Goal: Transaction & Acquisition: Purchase product/service

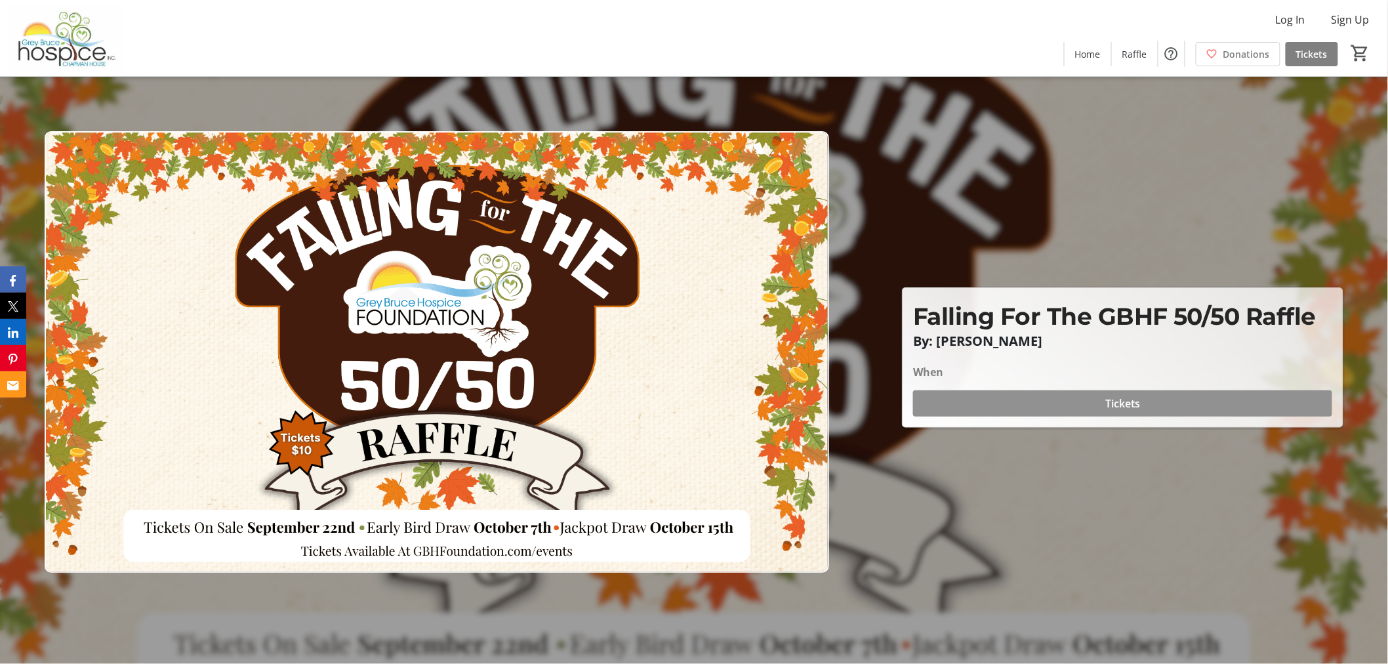
click at [1115, 396] on span "Tickets" at bounding box center [1122, 404] width 35 height 16
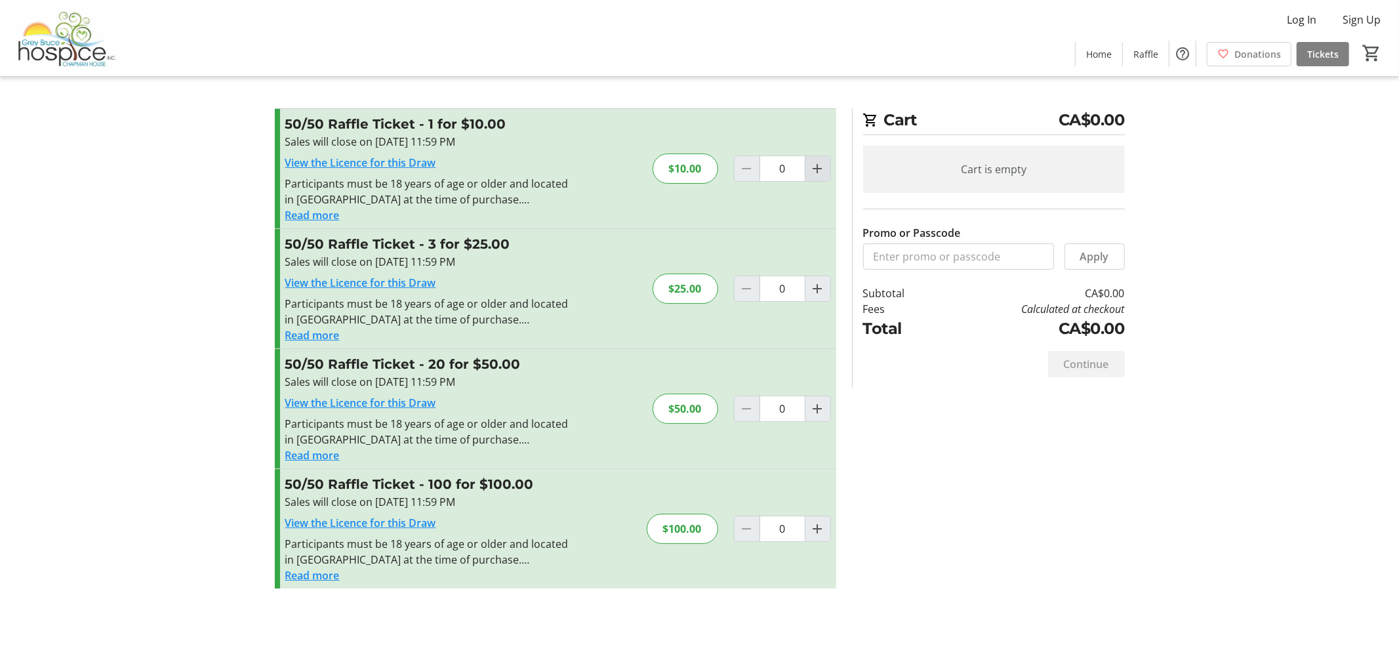
click at [820, 163] on mat-icon "Increment by one" at bounding box center [818, 169] width 16 height 16
type input "1"
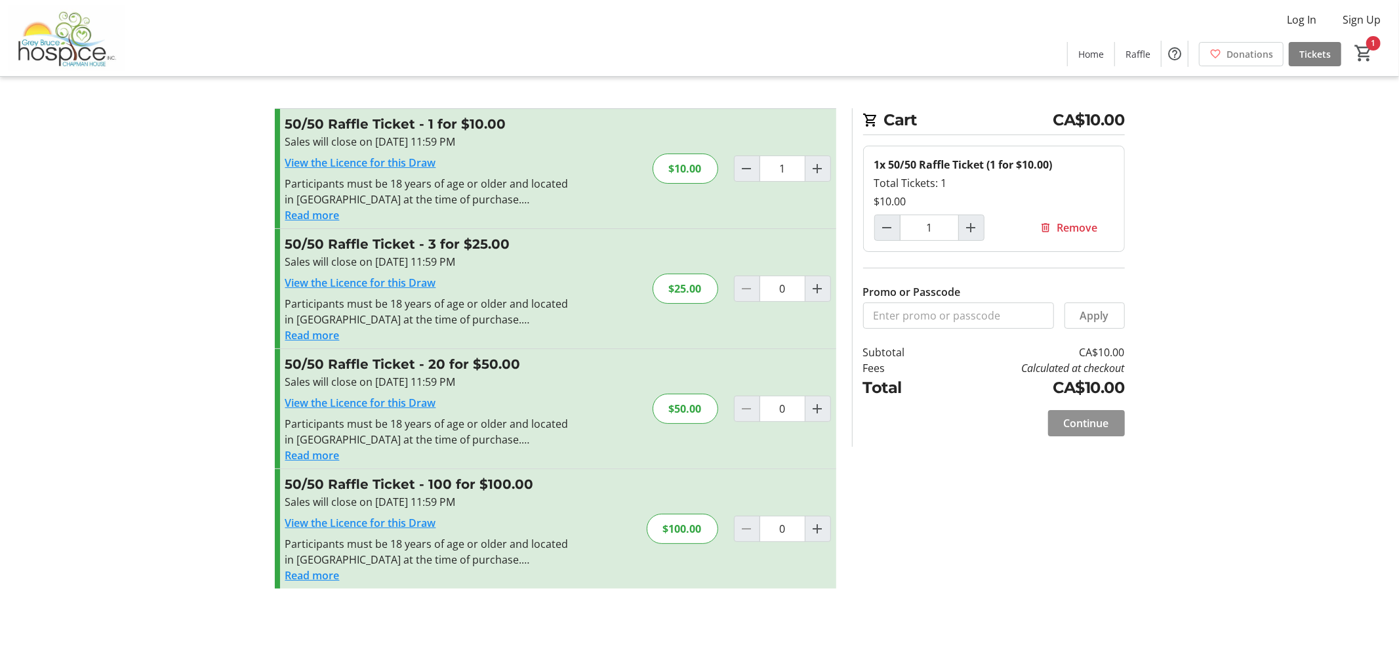
click at [1076, 415] on button "Continue" at bounding box center [1086, 423] width 77 height 26
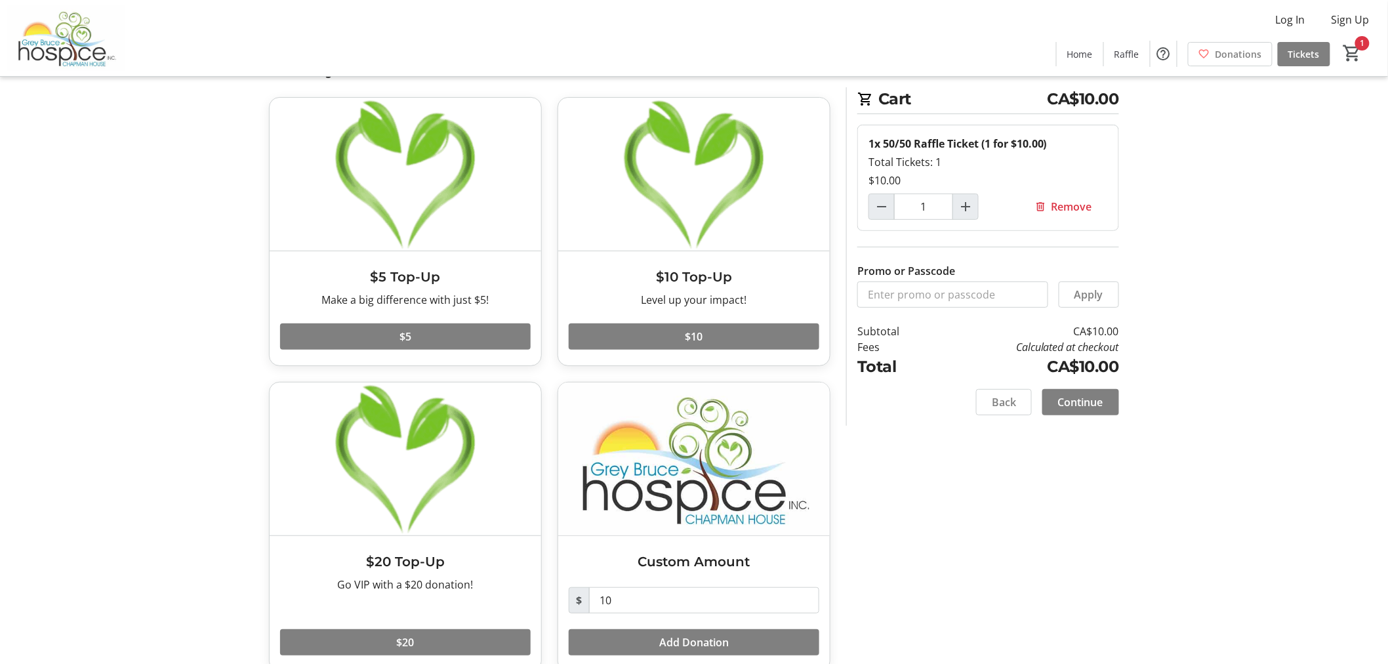
scroll to position [74, 0]
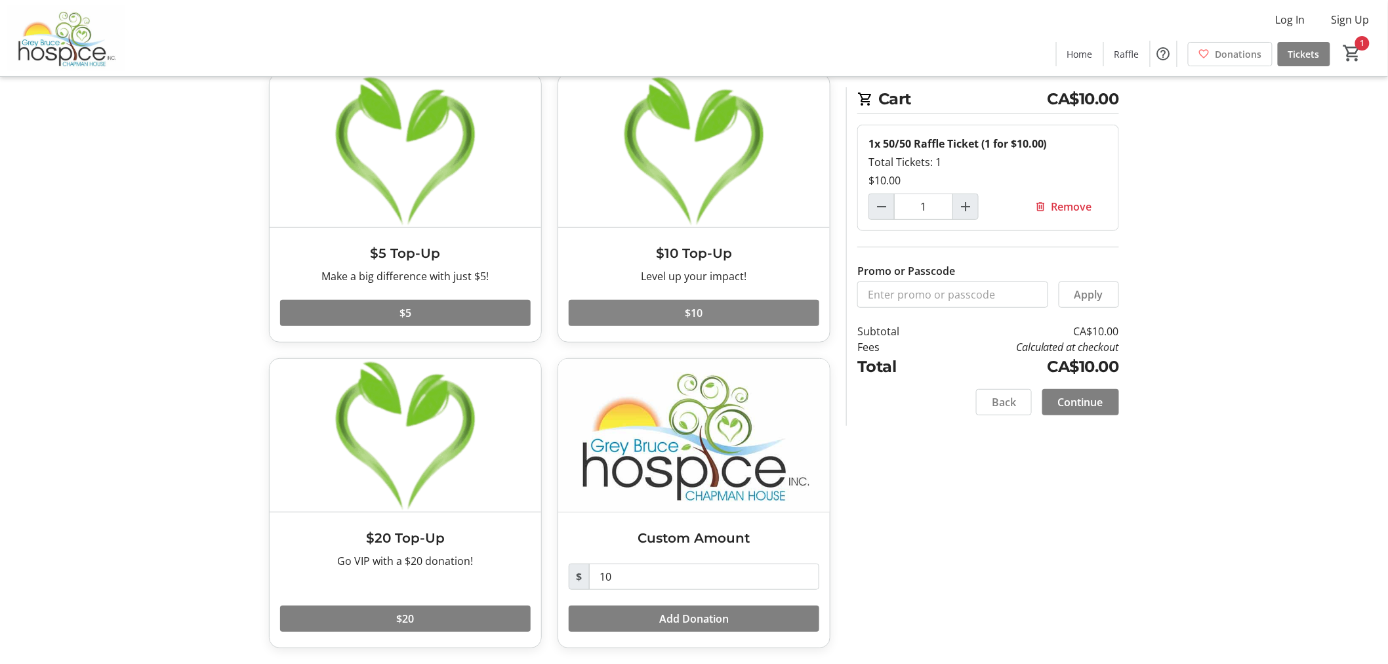
click at [726, 313] on span at bounding box center [694, 312] width 251 height 31
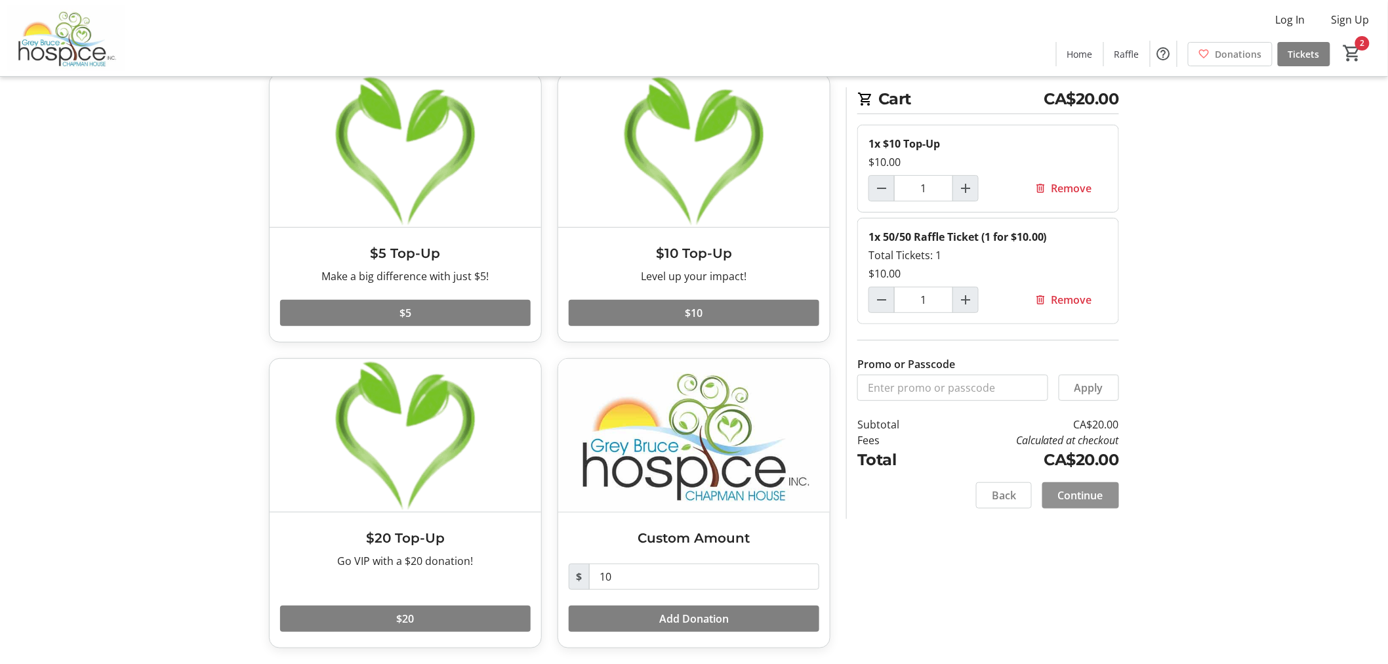
click at [1072, 489] on span "Continue" at bounding box center [1080, 495] width 45 height 16
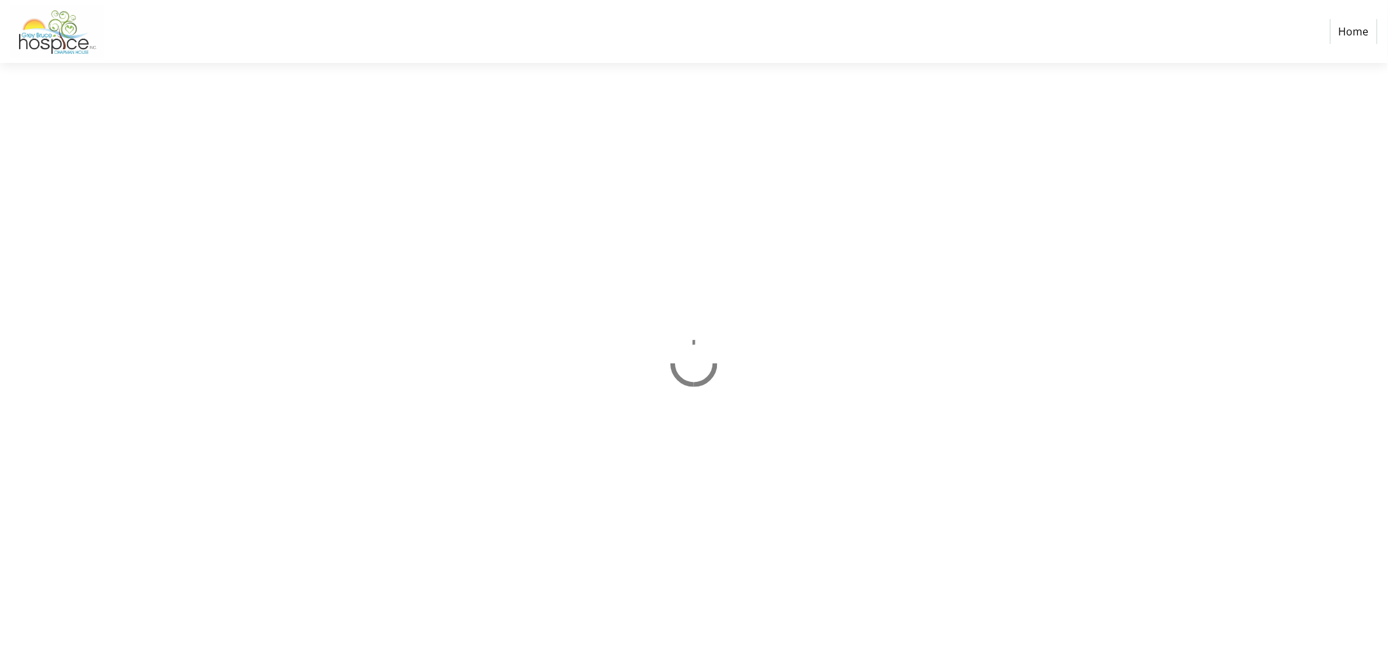
select select "CA"
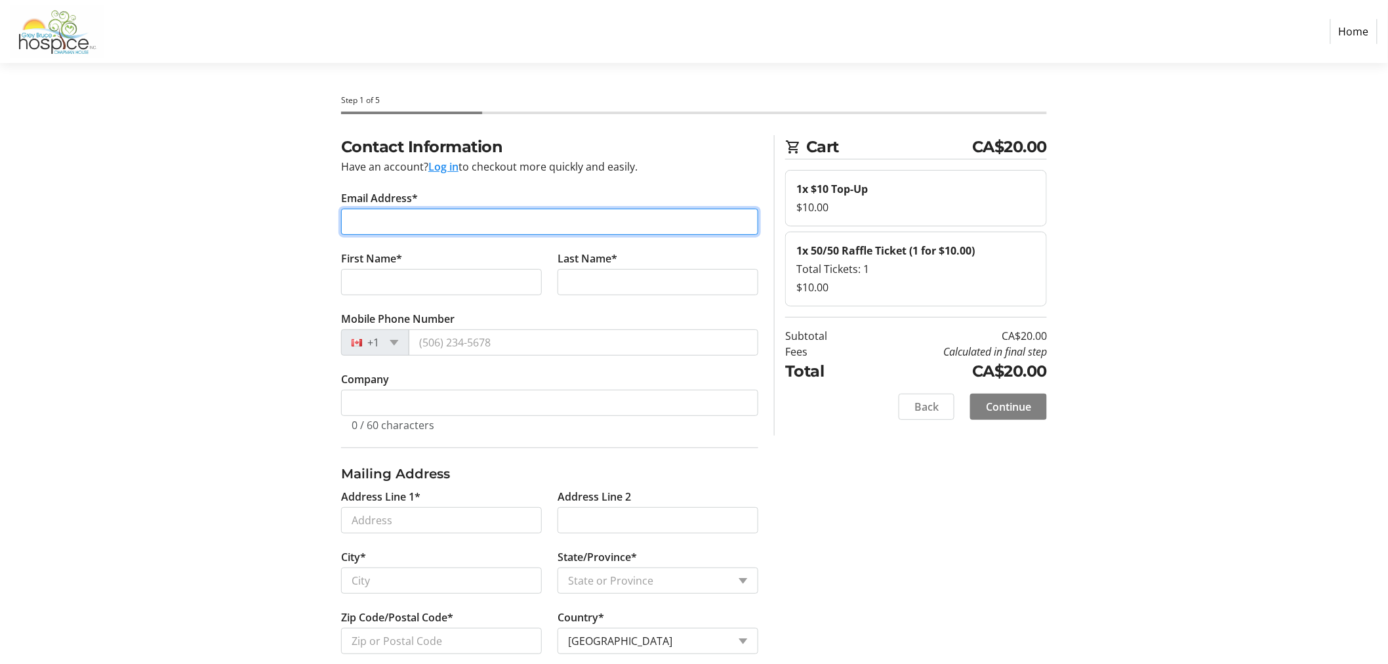
click at [361, 214] on input "Email Address*" at bounding box center [549, 222] width 417 height 26
type input "[EMAIL_ADDRESS][PERSON_NAME][DOMAIN_NAME]"
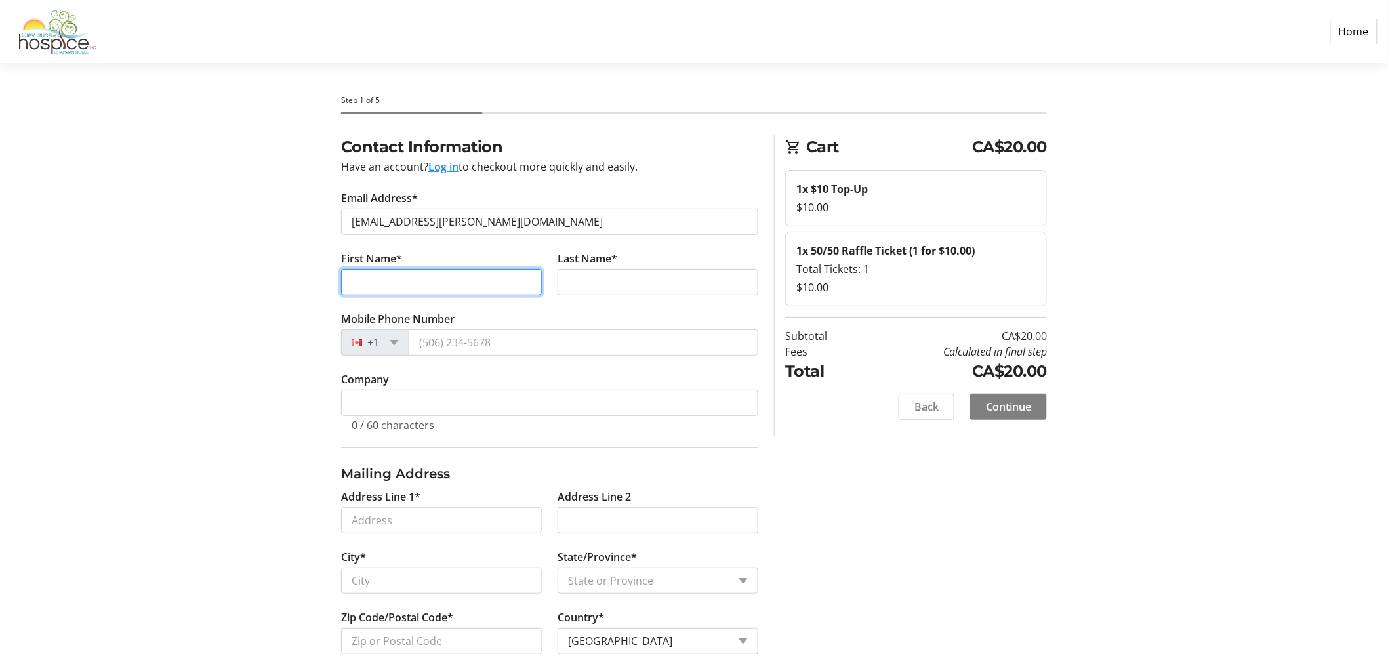
type input "[PERSON_NAME]"
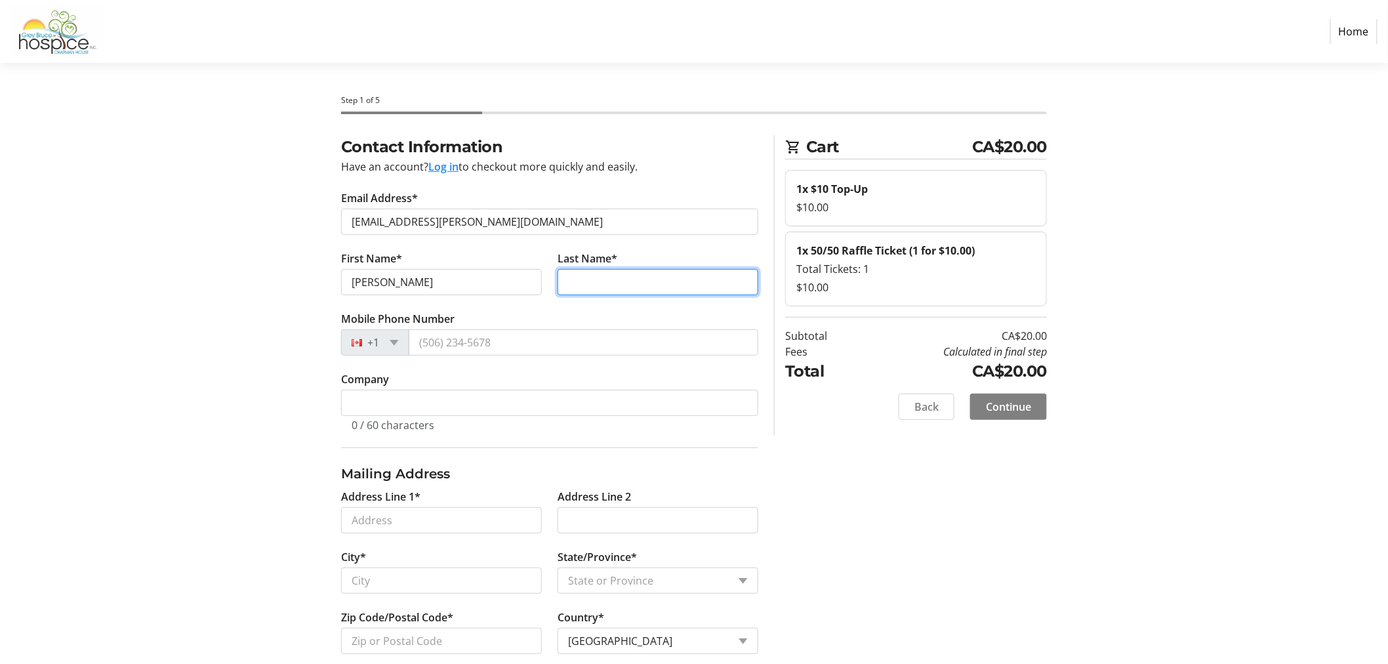
type input "Gray"
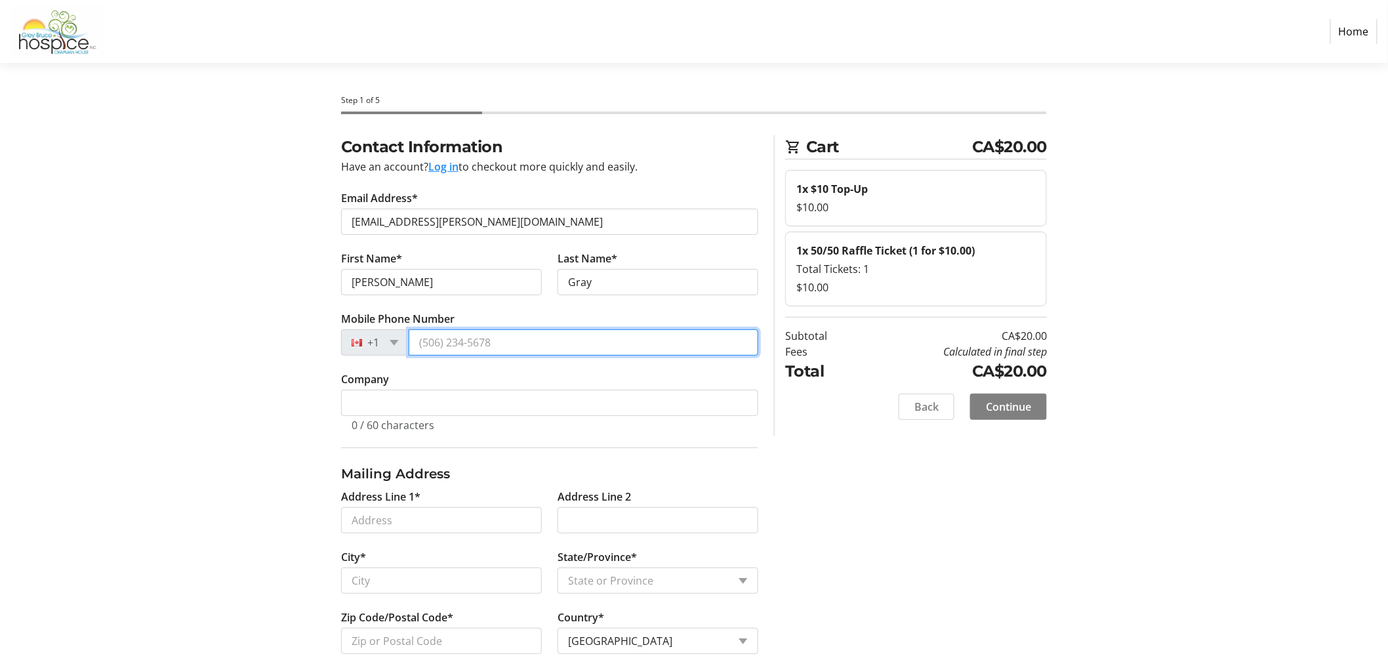
type input "[PHONE_NUMBER]"
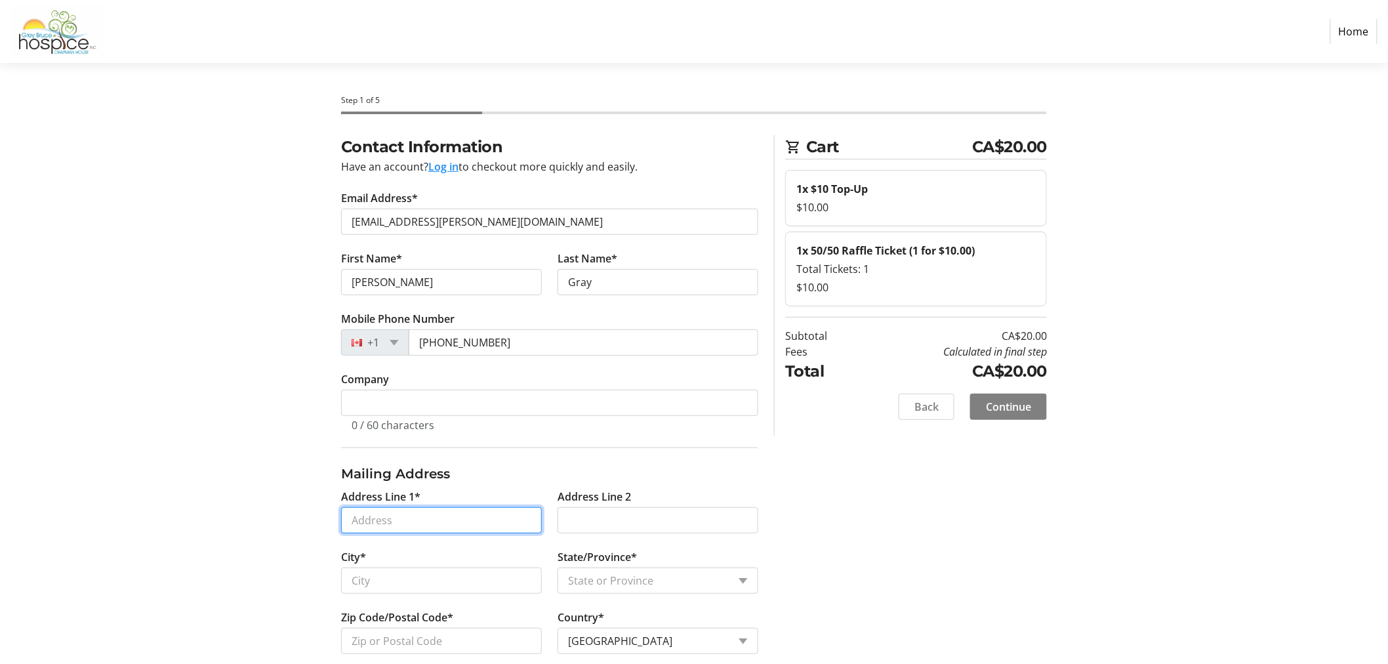
type input "[STREET_ADDRESS]"
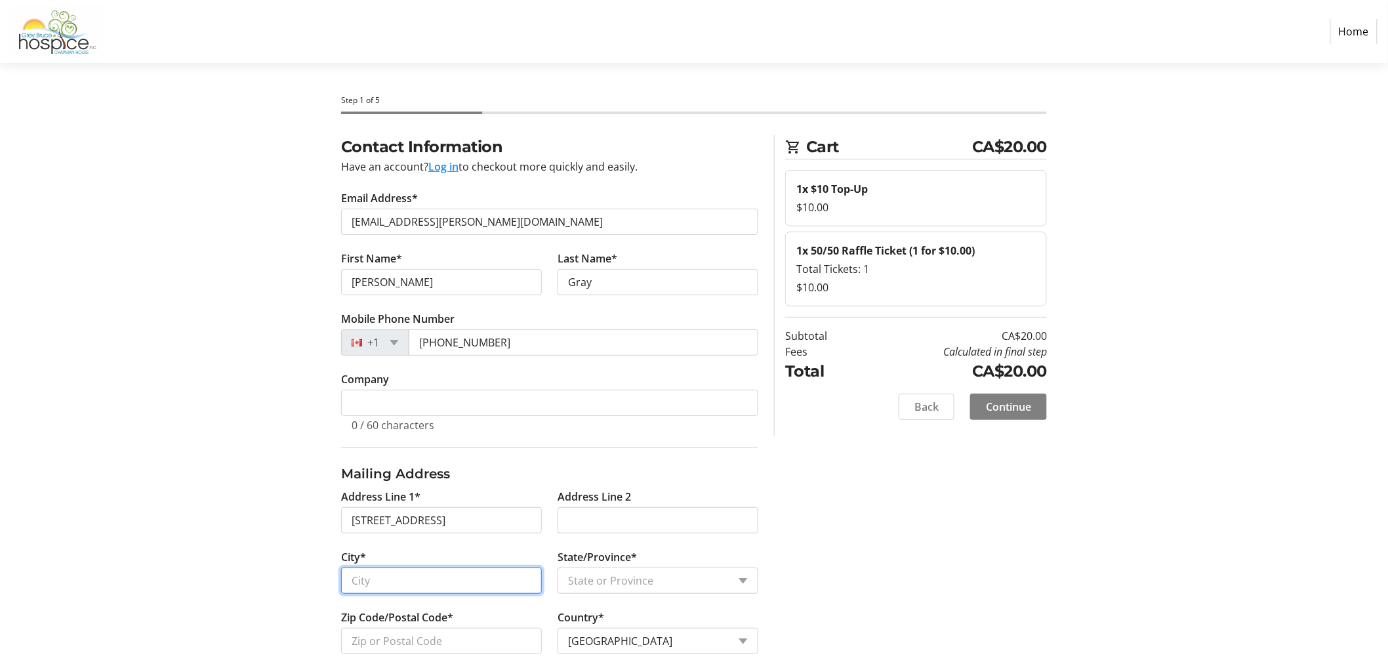
type input "[GEOGRAPHIC_DATA]"
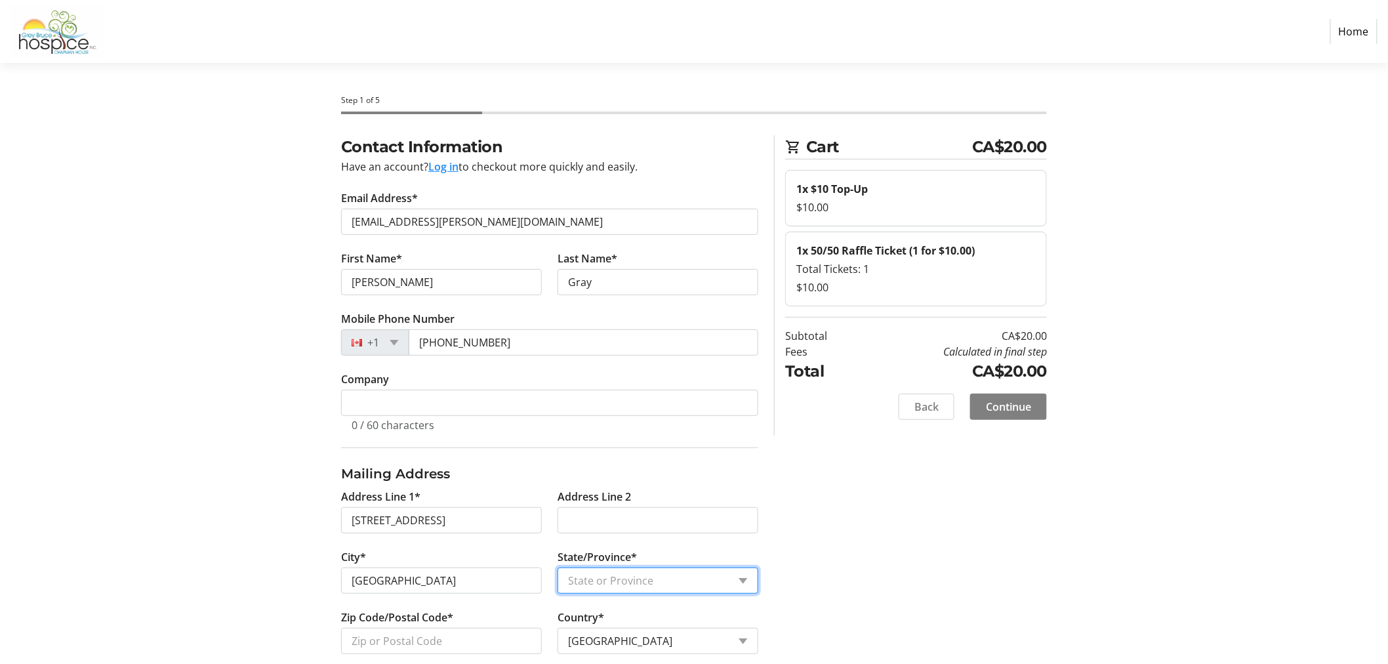
select select "ON"
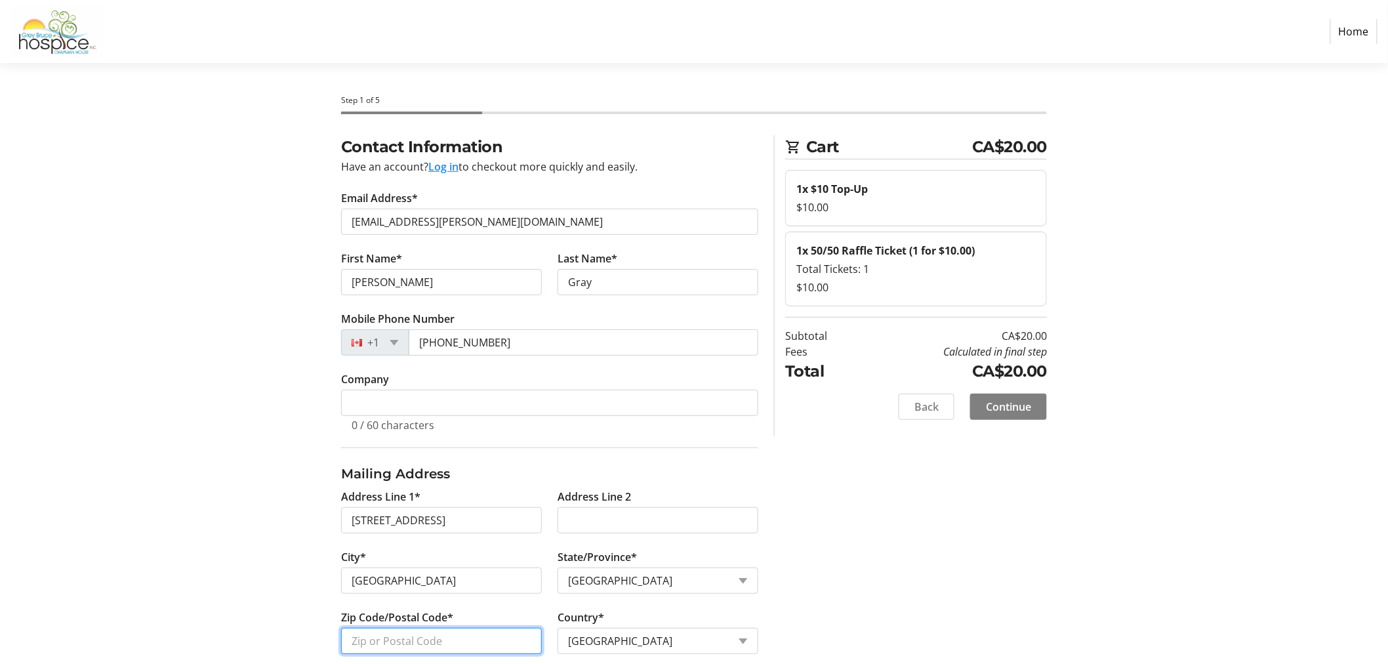
type input "N4N2V5"
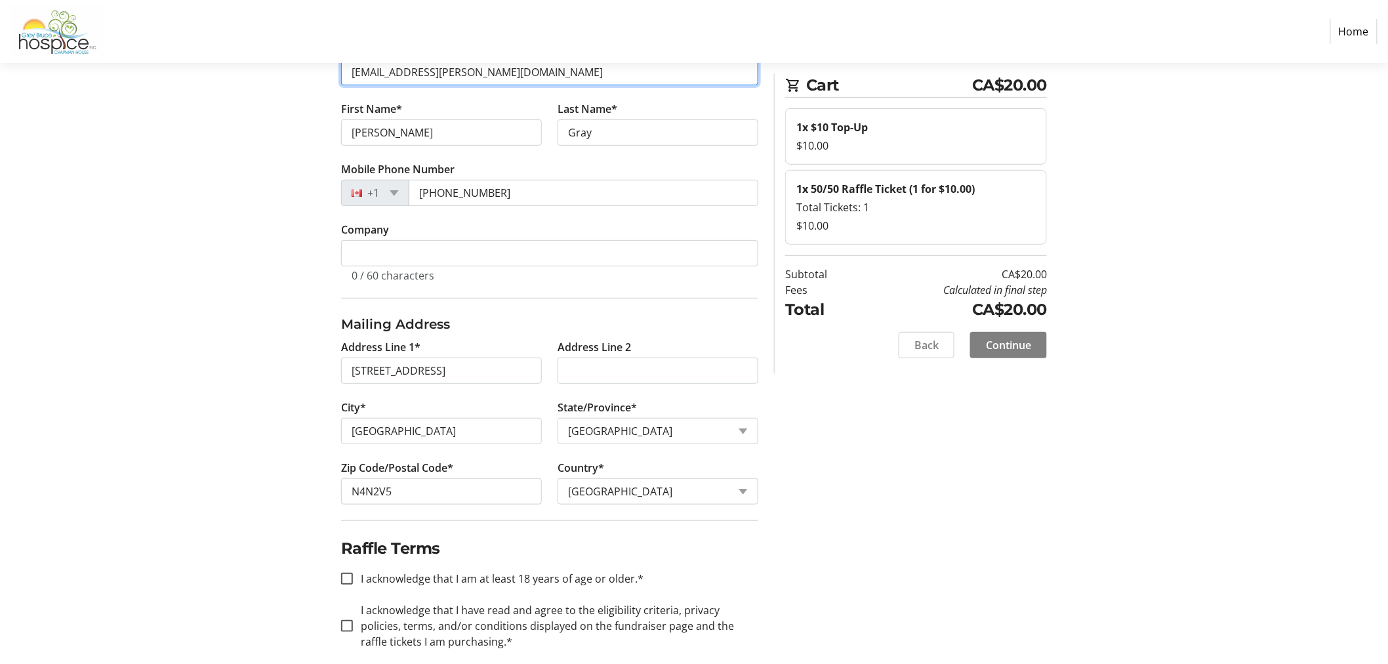
scroll to position [167, 0]
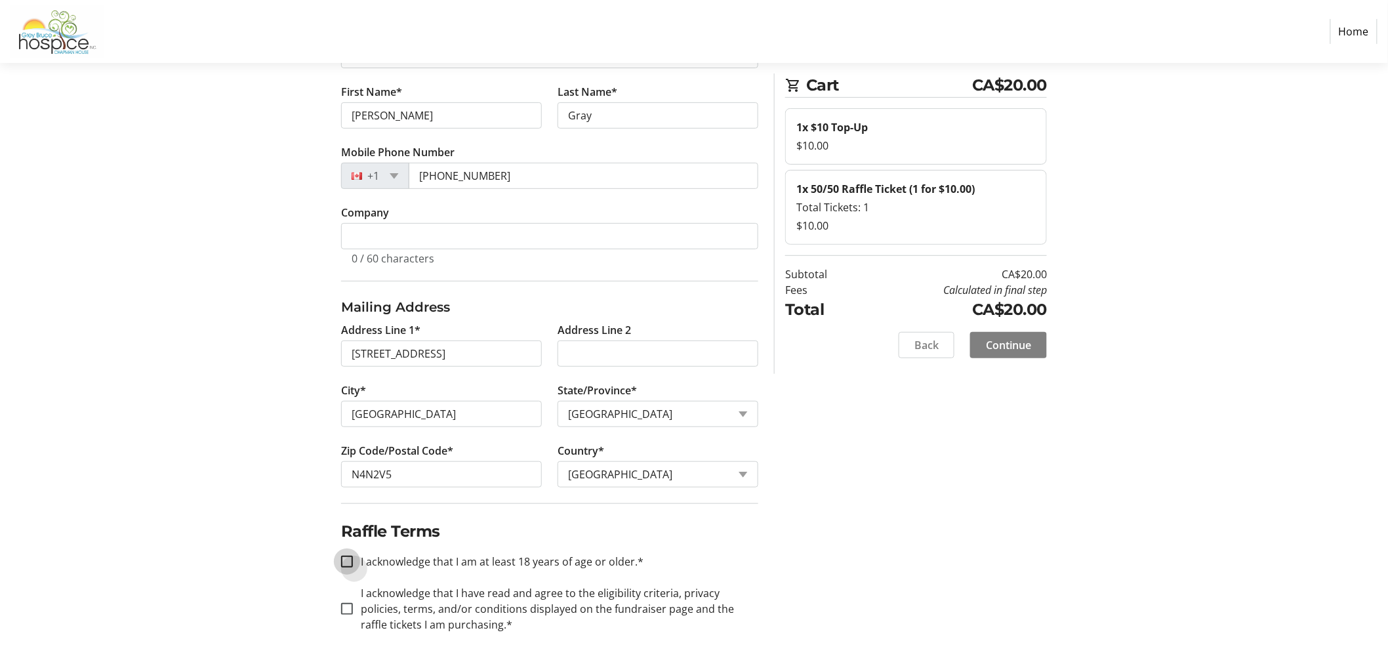
click at [349, 559] on input "I acknowledge that I am at least 18 years of age or older.*" at bounding box center [347, 562] width 12 height 12
checkbox input "true"
click at [1019, 344] on span "Continue" at bounding box center [1008, 345] width 45 height 16
click at [992, 340] on span "Continue" at bounding box center [1008, 345] width 45 height 16
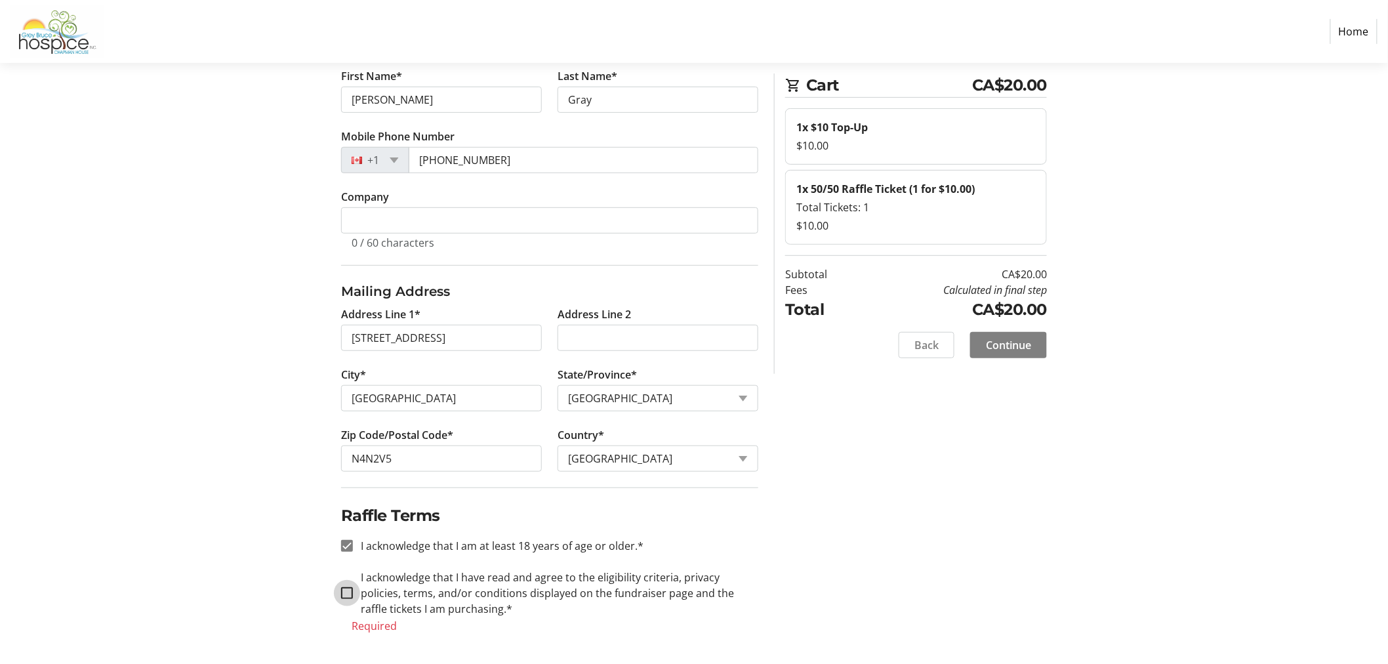
click at [349, 596] on input "I acknowledge that I have read and agree to the eligibility criteria, privacy p…" at bounding box center [347, 593] width 12 height 12
checkbox input "true"
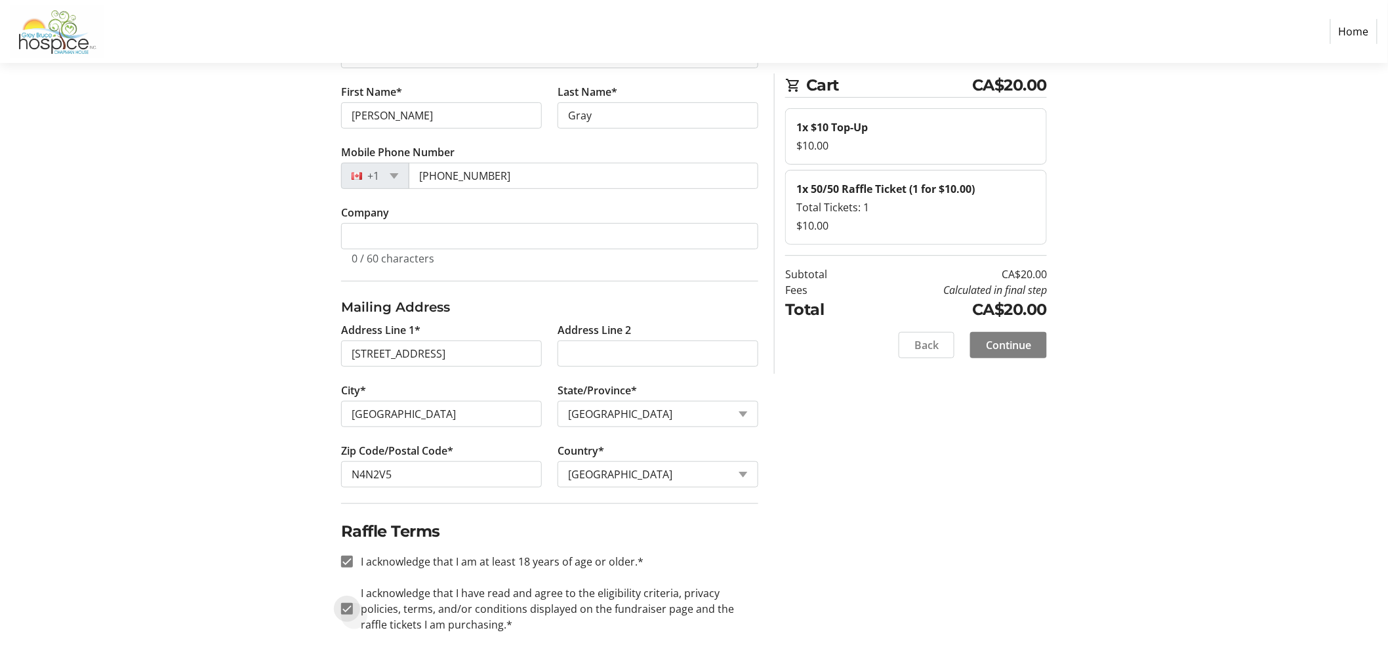
scroll to position [167, 0]
click at [1012, 342] on span "Continue" at bounding box center [1008, 345] width 45 height 16
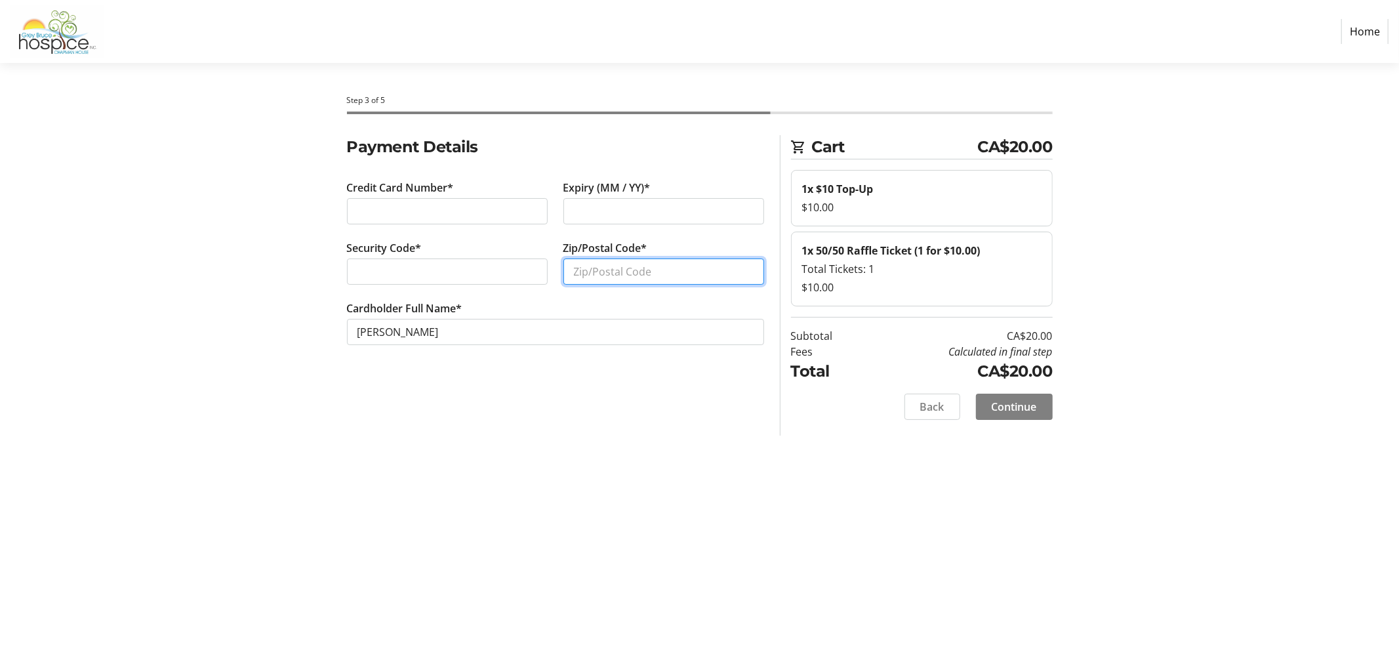
click at [617, 260] on input "Zip/Postal Code*" at bounding box center [663, 271] width 201 height 26
type input "N4N2V5"
click at [998, 405] on span "Continue" at bounding box center [1014, 407] width 45 height 16
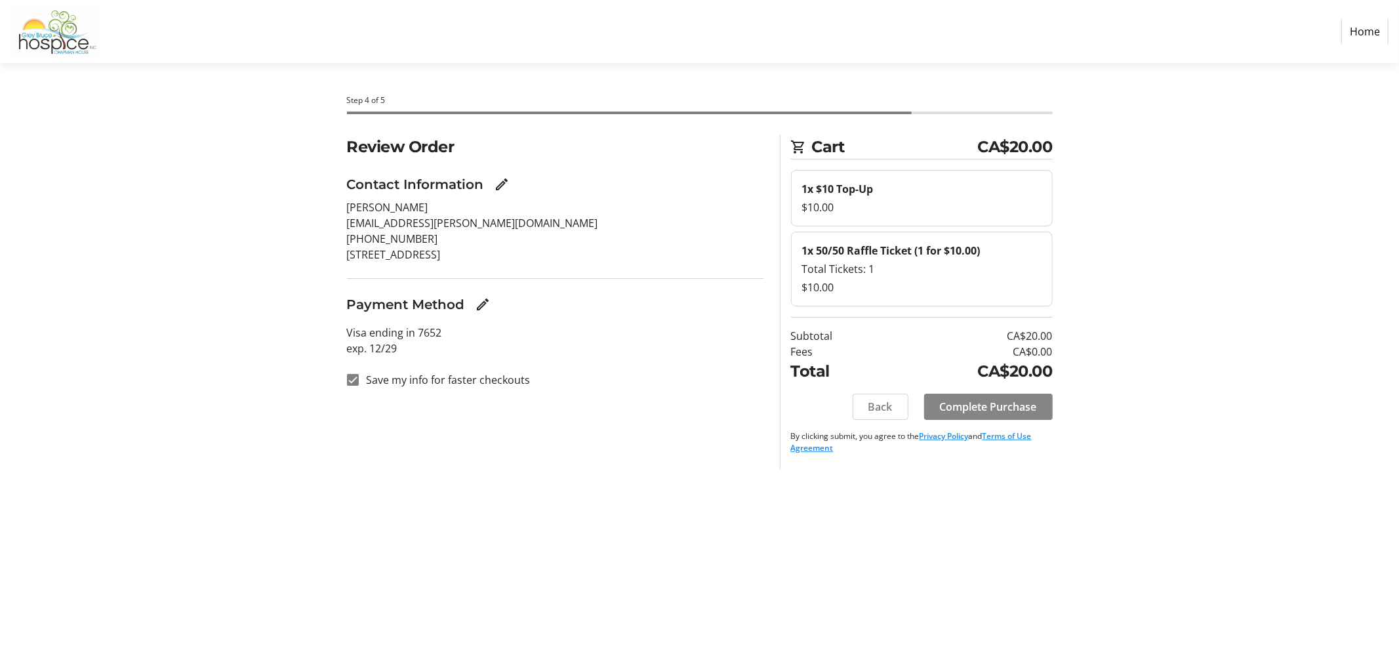
click at [997, 403] on span "Complete Purchase" at bounding box center [988, 407] width 97 height 16
